Goal: Task Accomplishment & Management: Use online tool/utility

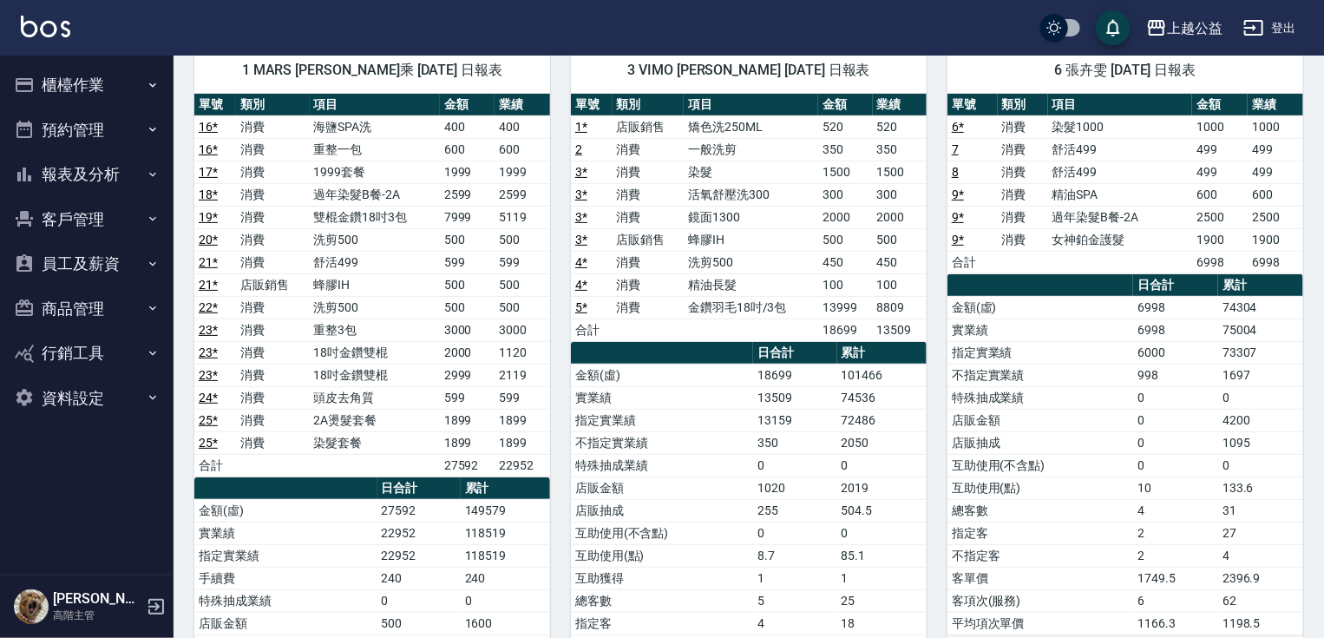
scroll to position [145, 0]
click at [107, 69] on button "櫃檯作業" at bounding box center [87, 84] width 160 height 45
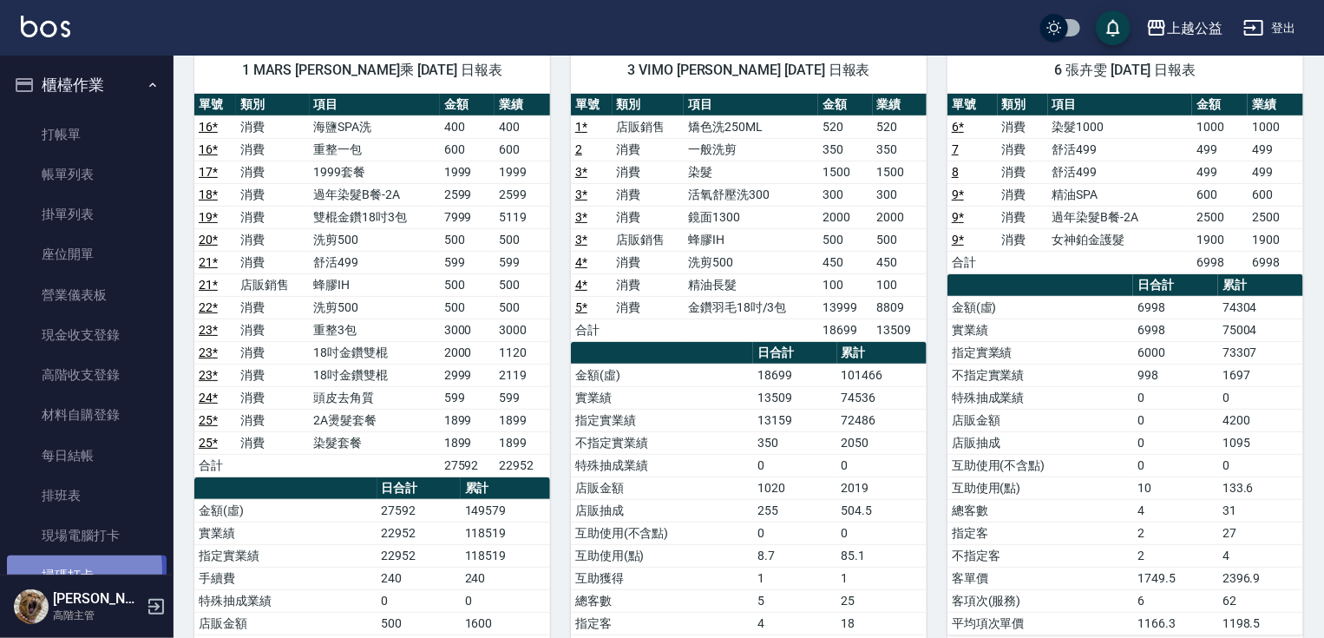
click at [61, 570] on link "掃碼打卡" at bounding box center [87, 575] width 160 height 40
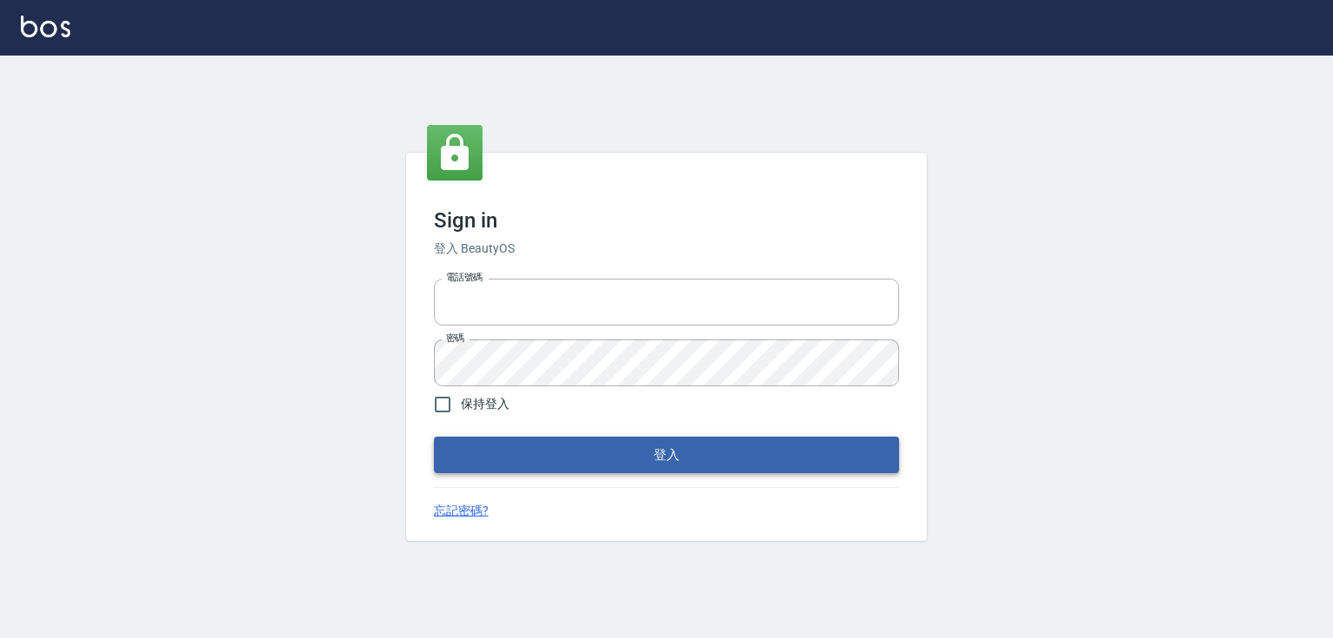
type input "0979268866"
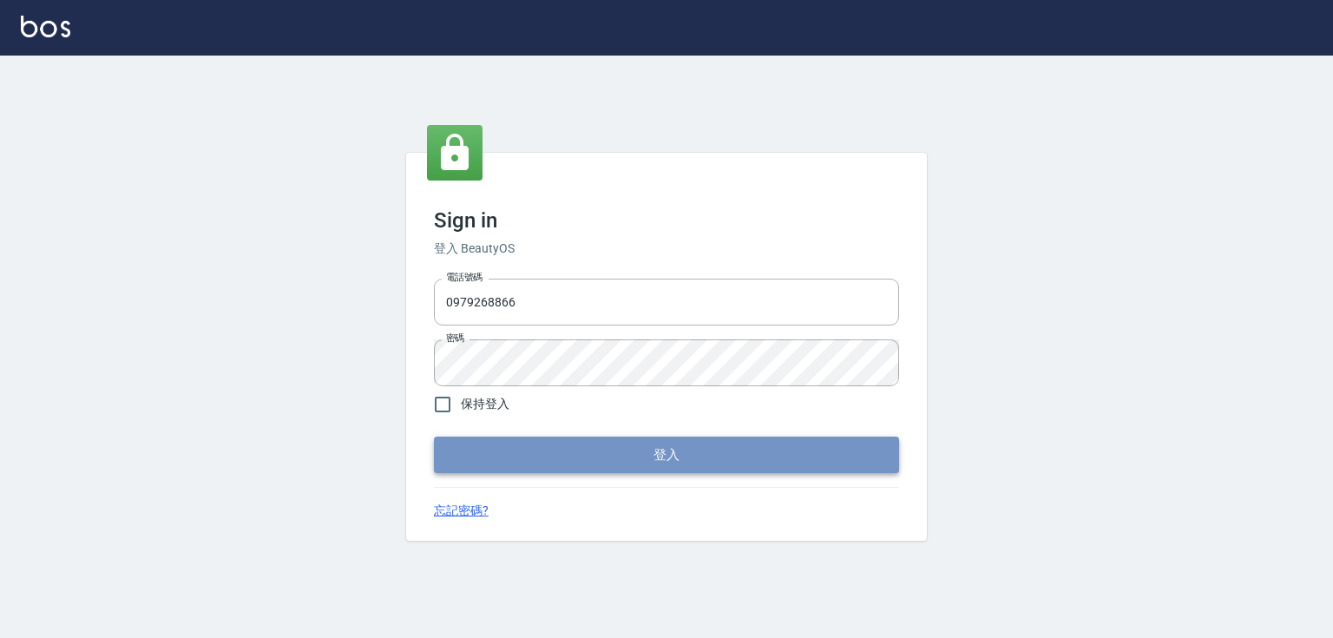
click at [614, 457] on button "登入" at bounding box center [666, 454] width 465 height 36
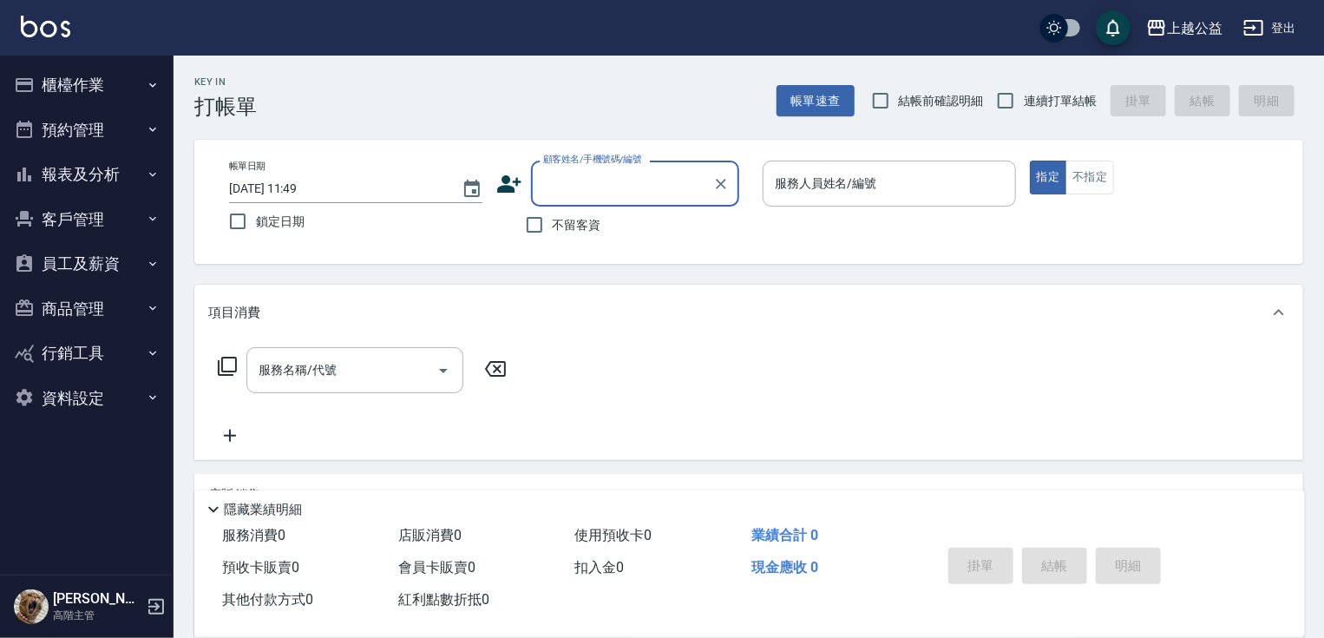
click at [68, 78] on button "櫃檯作業" at bounding box center [87, 84] width 160 height 45
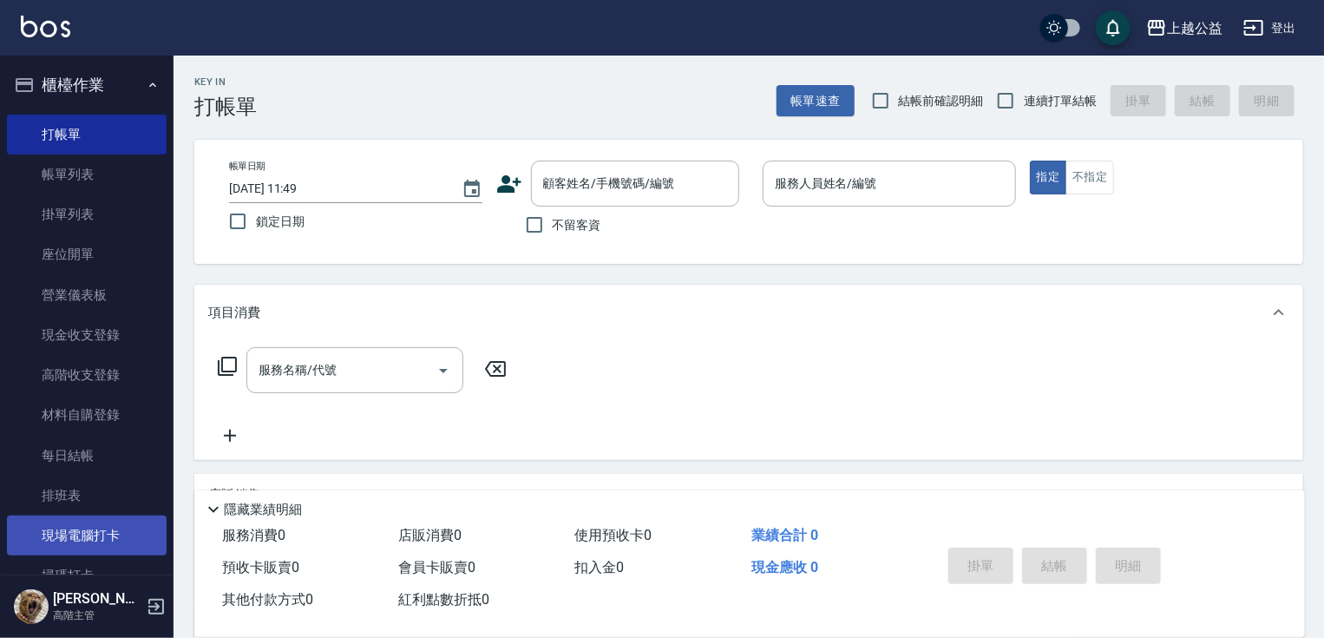
drag, startPoint x: 66, startPoint y: 559, endPoint x: 60, endPoint y: 549, distance: 11.3
click at [65, 558] on link "掃碼打卡" at bounding box center [87, 575] width 160 height 40
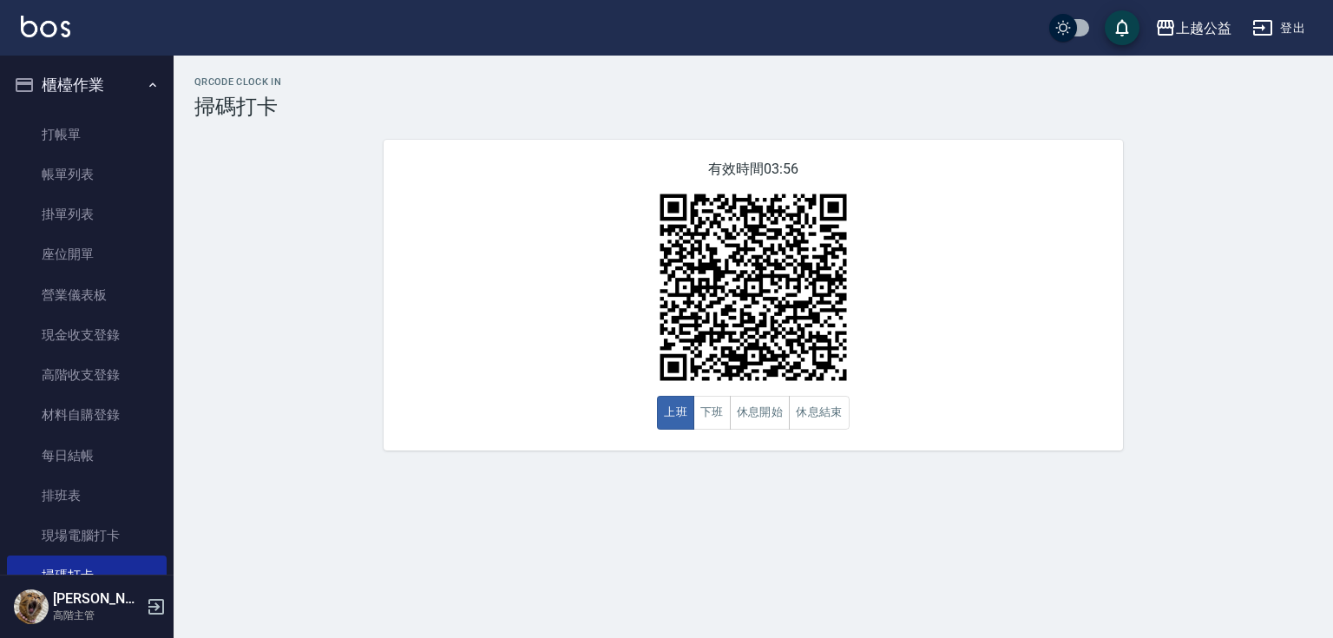
scroll to position [361, 0]
